Goal: Navigation & Orientation: Find specific page/section

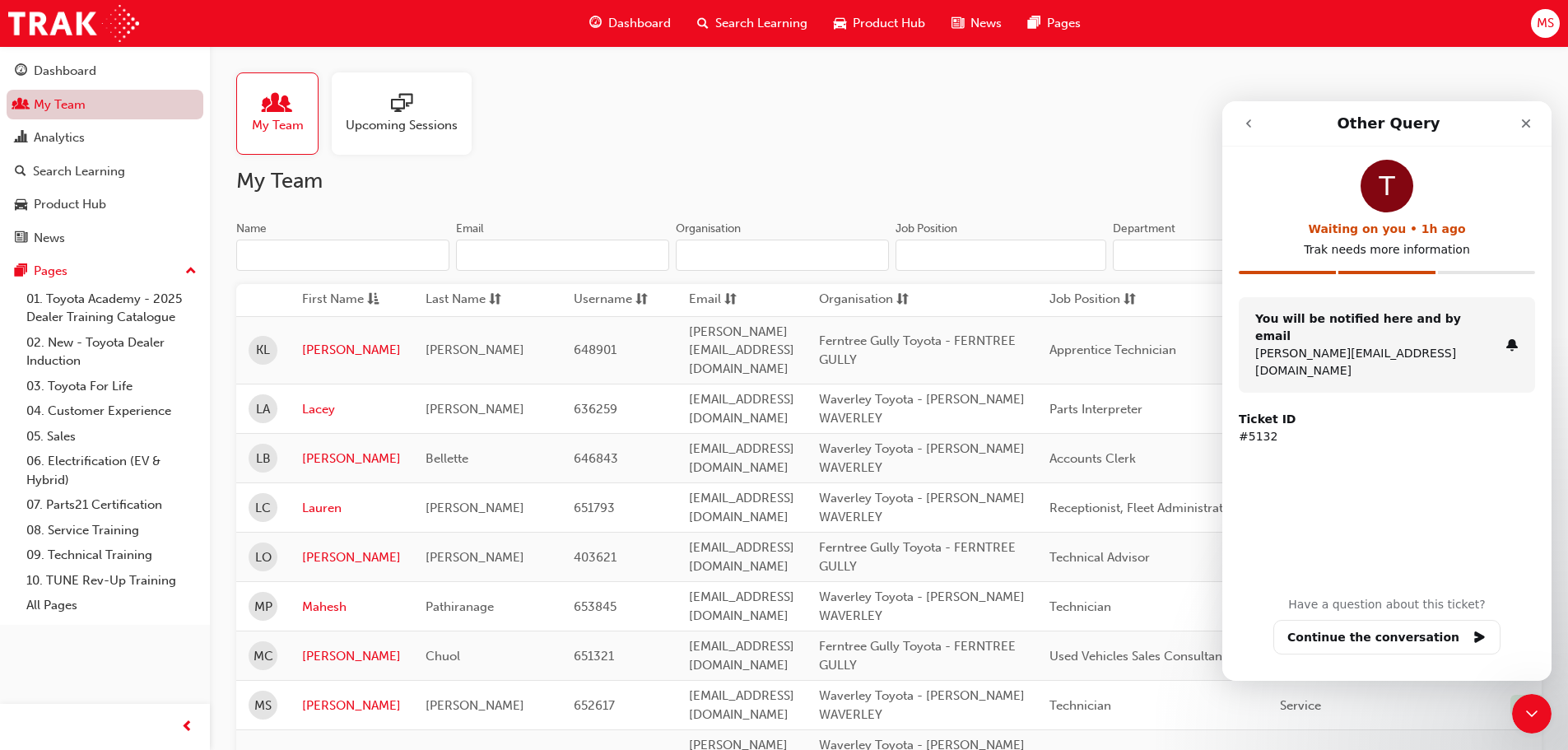
click at [64, 97] on link "My Team" at bounding box center [105, 105] width 197 height 30
click at [87, 64] on div "Dashboard" at bounding box center [65, 71] width 63 height 19
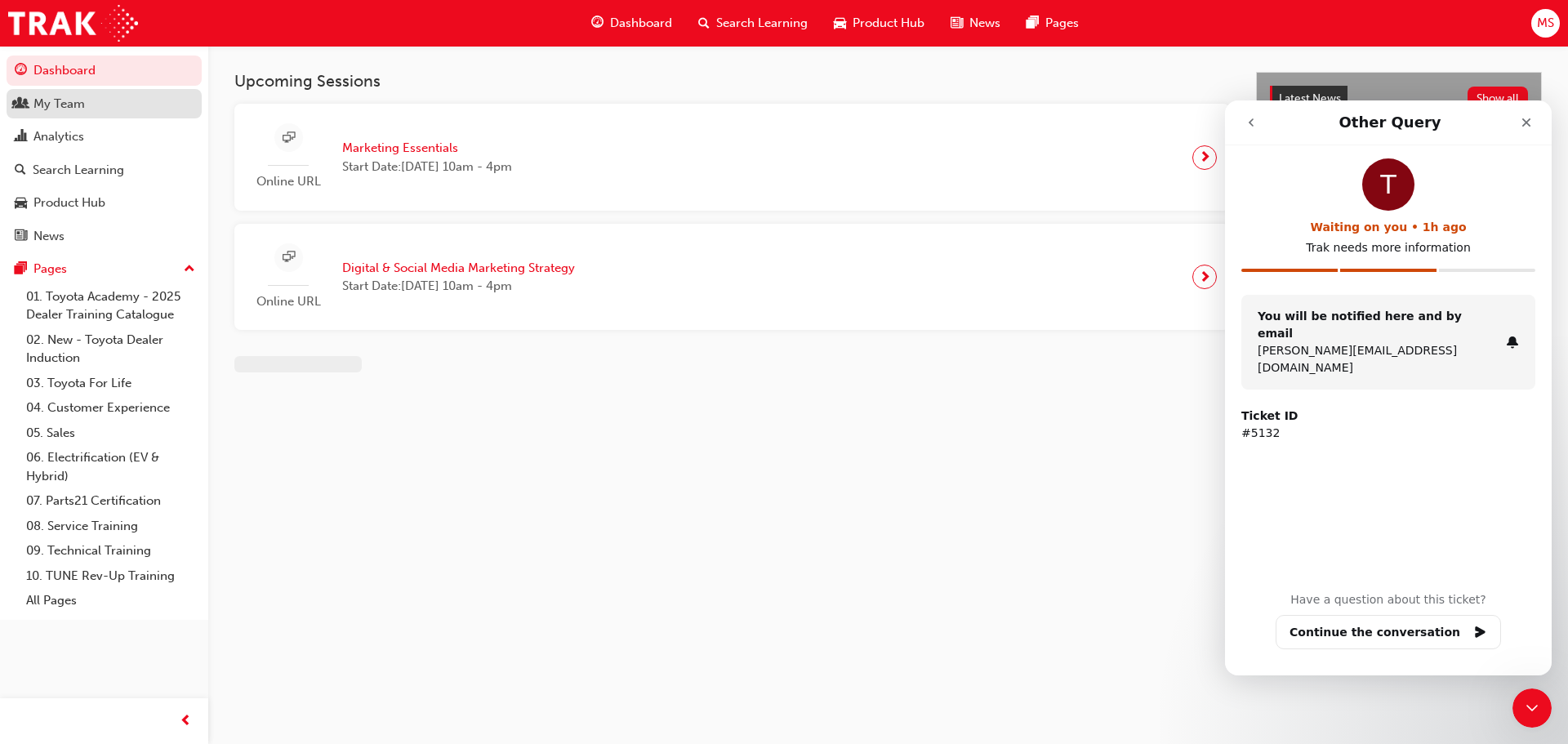
click at [87, 102] on div "My Team" at bounding box center [104, 104] width 179 height 20
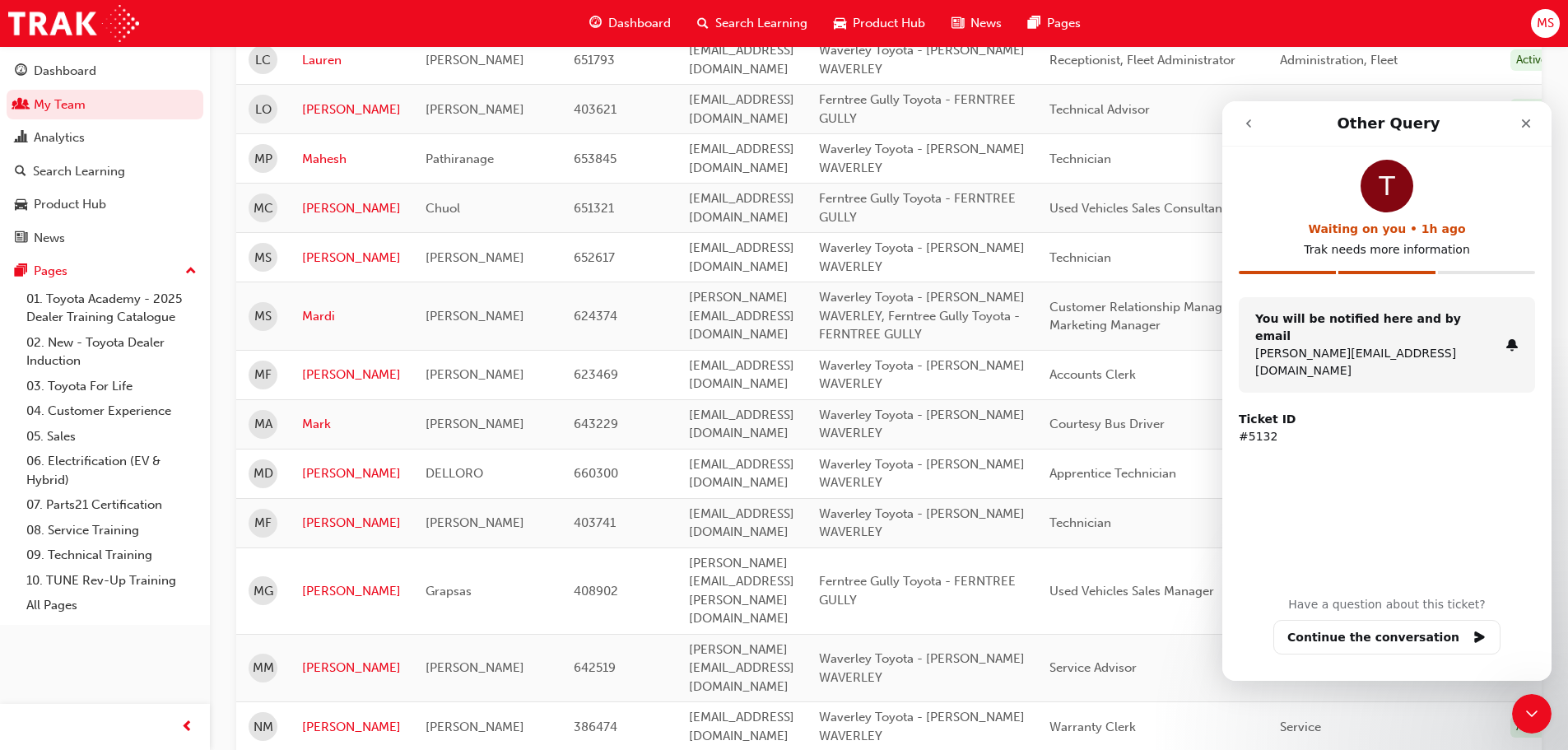
scroll to position [442, 0]
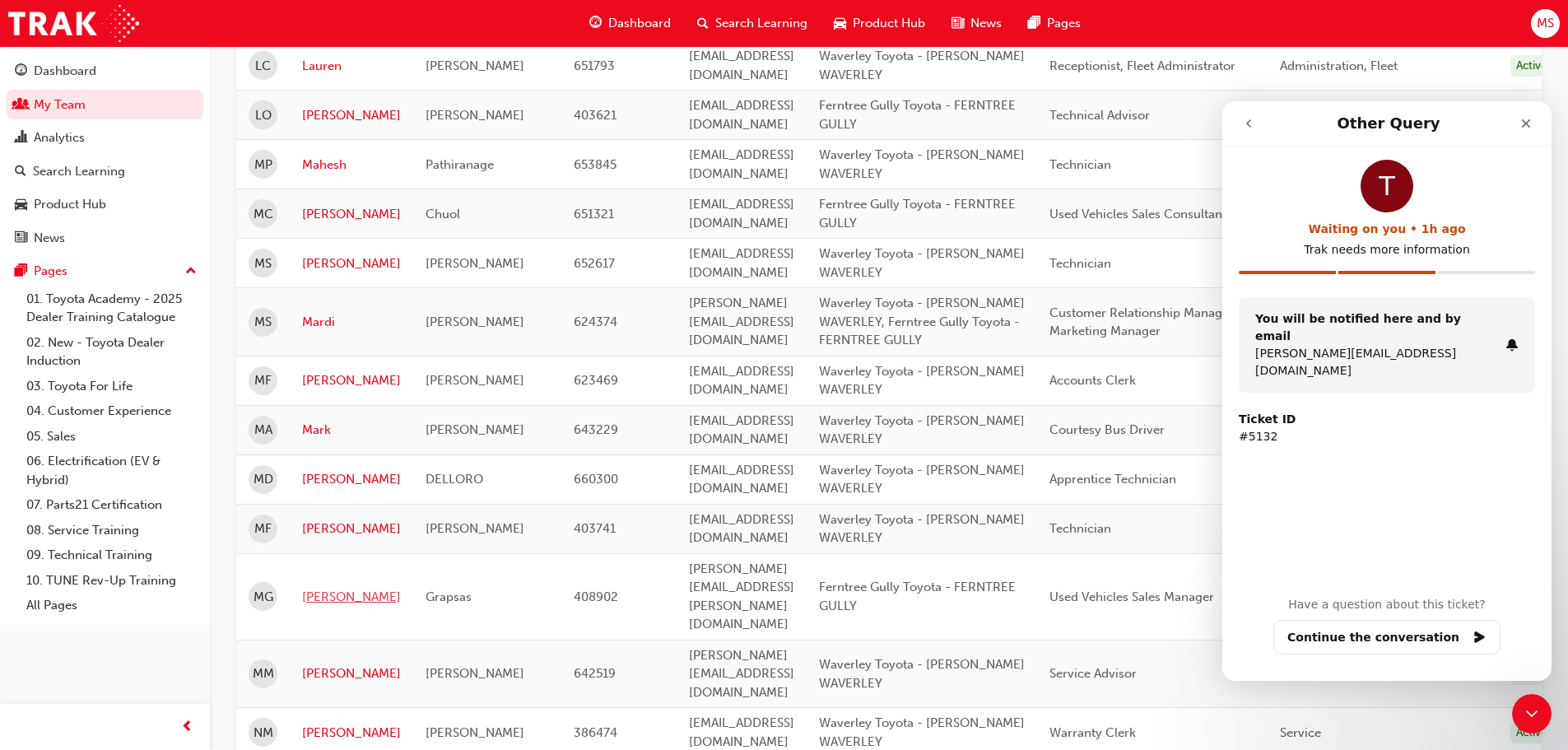
click at [330, 588] on link "[PERSON_NAME]" at bounding box center [351, 597] width 98 height 19
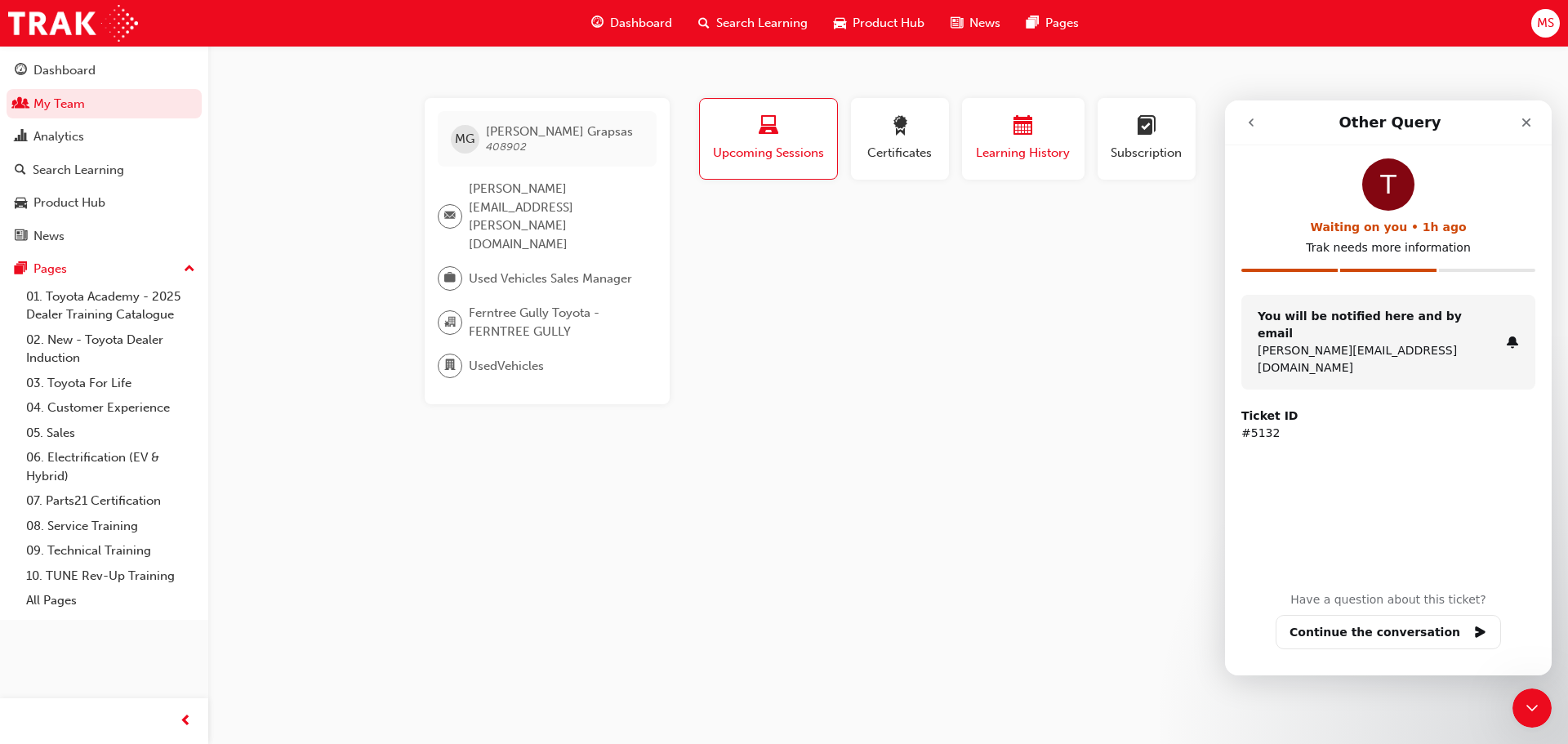
click at [1005, 140] on div "button" at bounding box center [1023, 128] width 98 height 25
click at [1024, 300] on div "Profile Upcoming Sessions Certificates Learning History Subscription MG [PERSON…" at bounding box center [1025, 250] width 657 height 306
click at [1525, 117] on icon "Close" at bounding box center [1526, 123] width 13 height 13
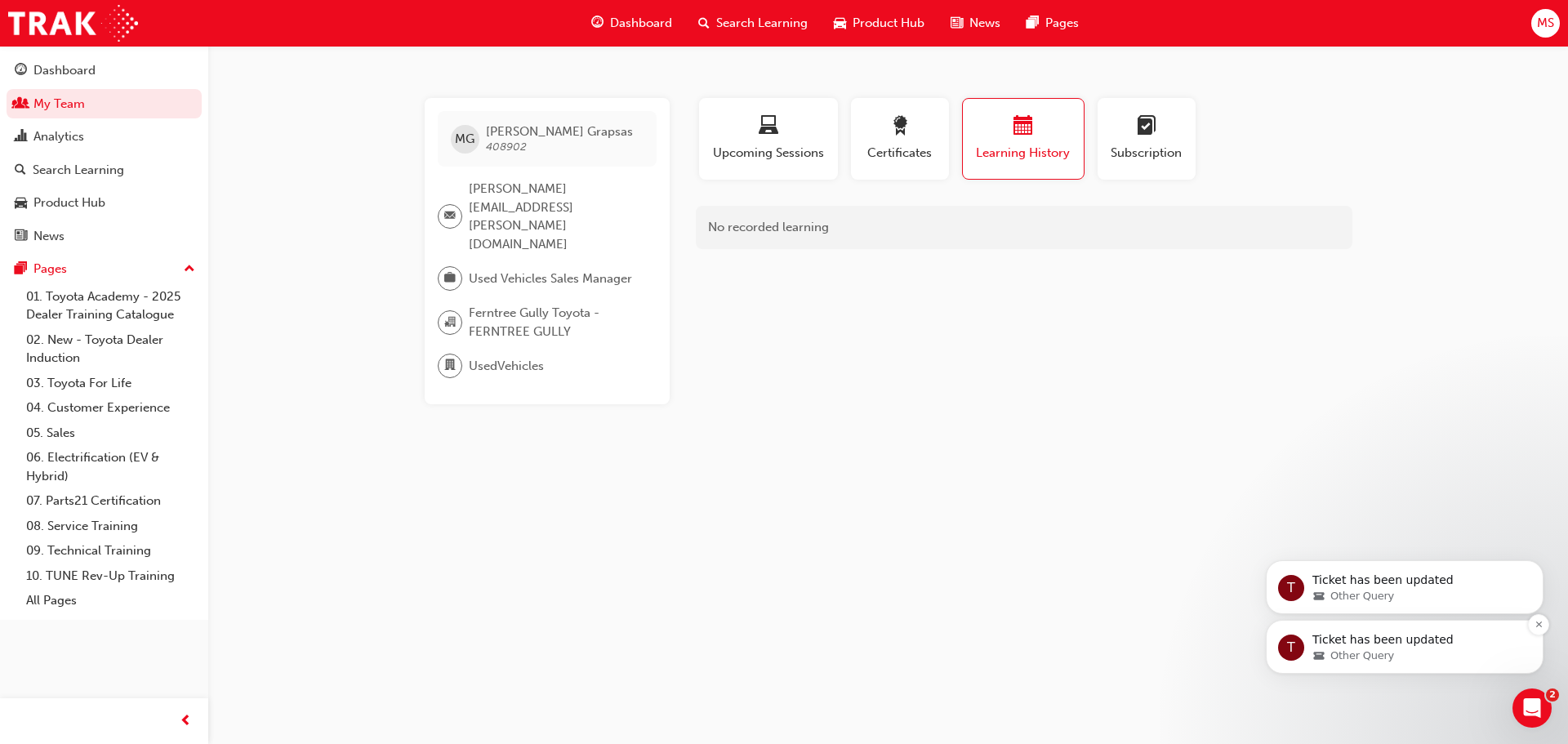
click at [1365, 635] on p "Ticket has been updated" at bounding box center [1418, 640] width 210 height 17
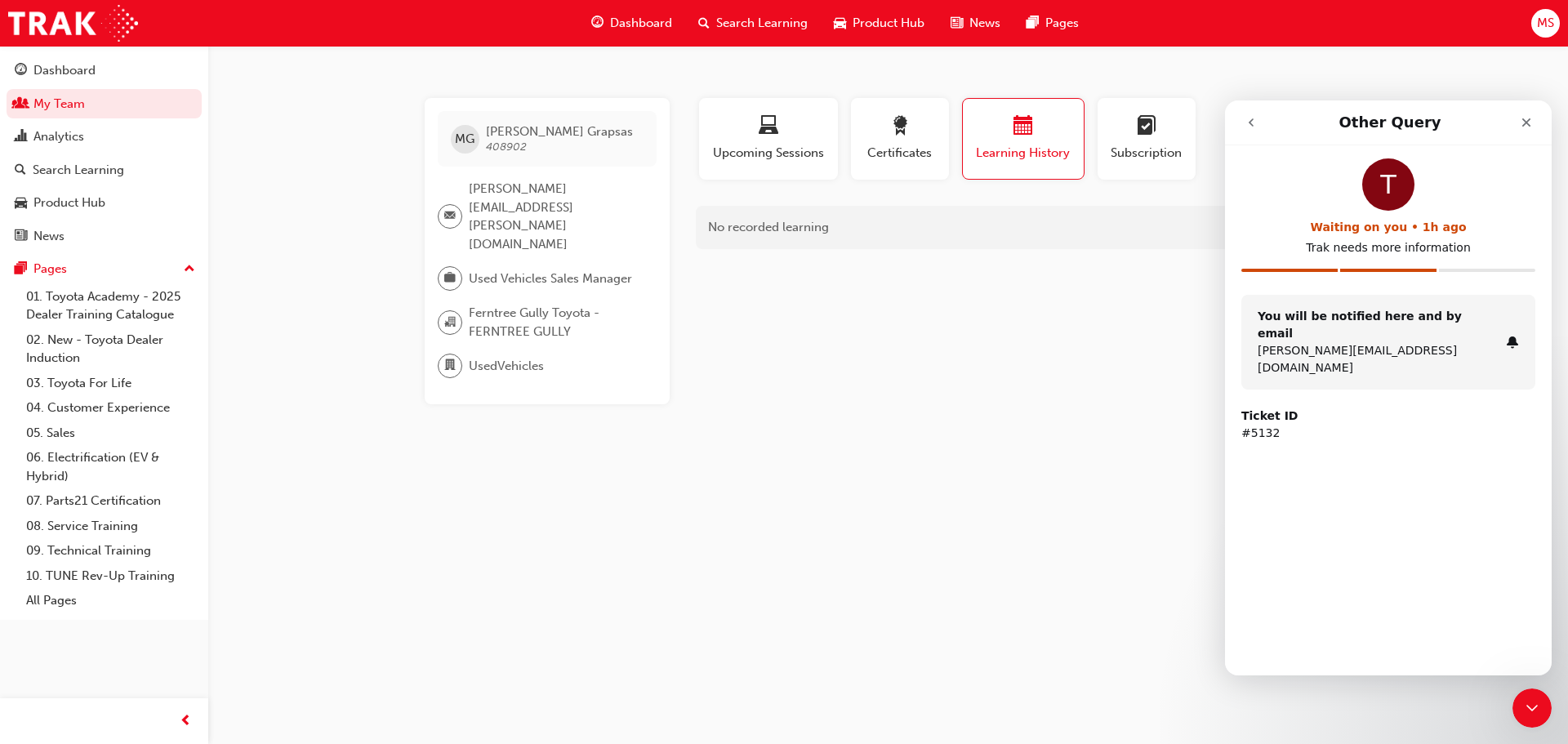
click at [1352, 342] on p "[PERSON_NAME][EMAIL_ADDRESS][DOMAIN_NAME]" at bounding box center [1379, 359] width 242 height 34
click at [1314, 271] on div "Intercom messenger" at bounding box center [1290, 271] width 97 height 4
